Goal: Find specific page/section: Find specific page/section

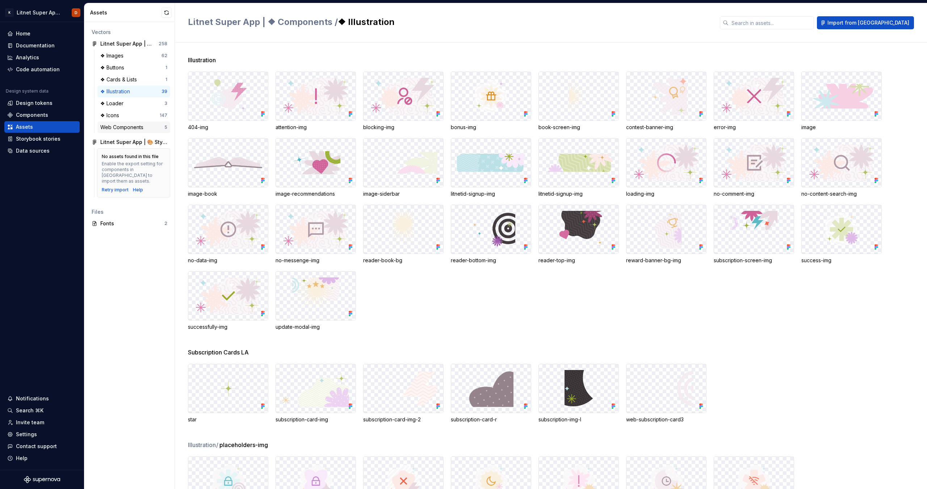
click at [130, 126] on div "Web Components" at bounding box center [123, 127] width 46 height 7
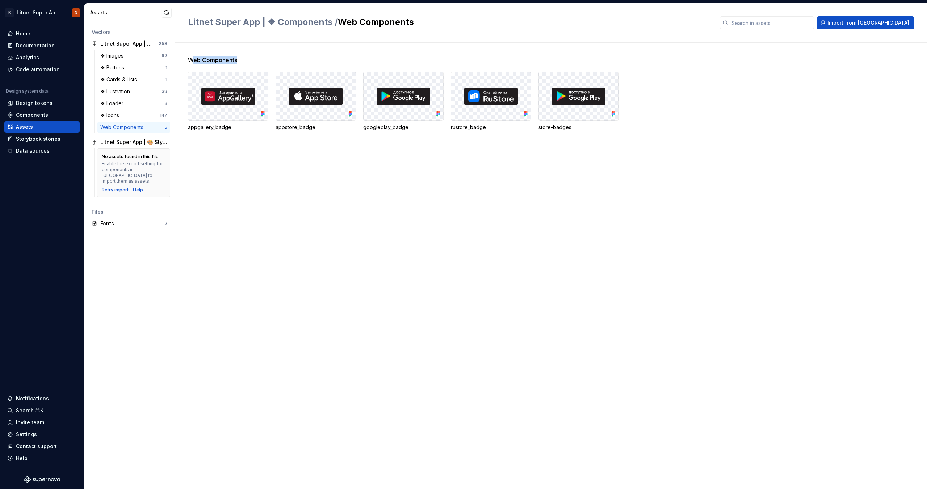
drag, startPoint x: 195, startPoint y: 58, endPoint x: 280, endPoint y: 111, distance: 100.8
click at [249, 64] on div "Web Components" at bounding box center [557, 60] width 739 height 9
click at [297, 226] on div "Web Components appgallery_badge appstore_badge googleplay_badge rustore_badge s…" at bounding box center [557, 266] width 739 height 447
